Goal: Find specific page/section: Find specific page/section

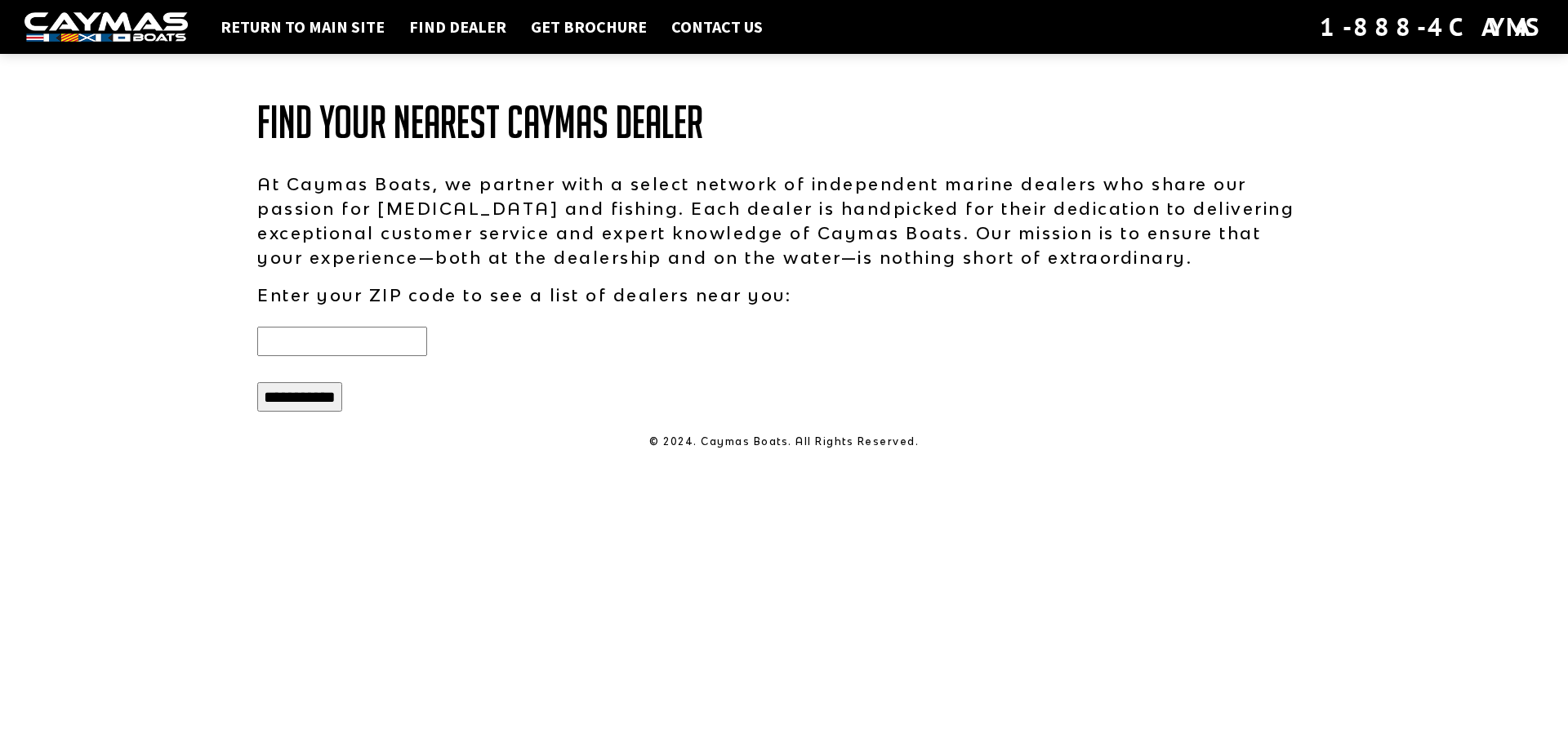
click at [378, 336] on input "text" at bounding box center [342, 341] width 170 height 30
type input "*****"
click at [328, 393] on input "**********" at bounding box center [299, 396] width 85 height 30
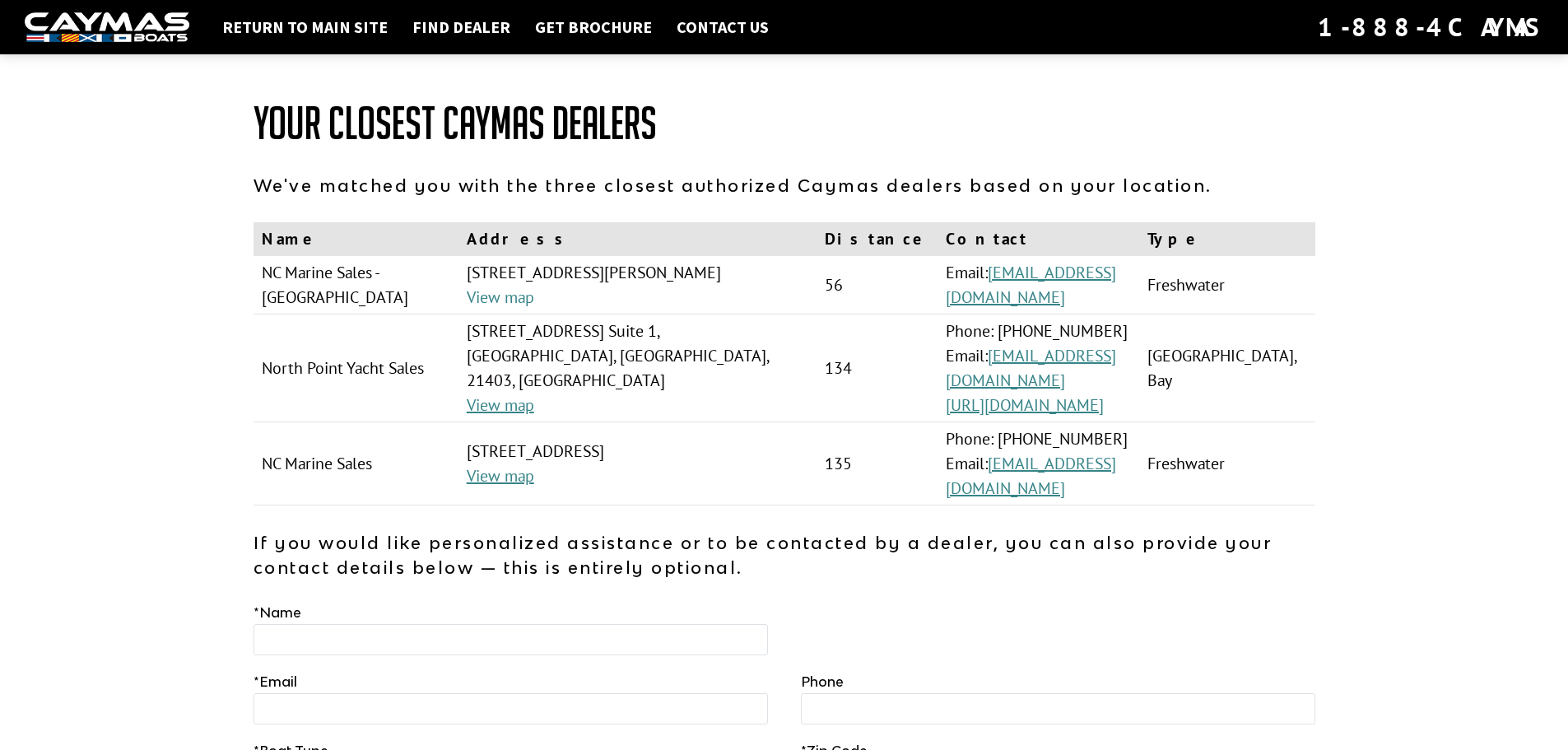
click at [520, 299] on link "View map" at bounding box center [501, 297] width 67 height 21
